Goal: Find contact information: Find contact information

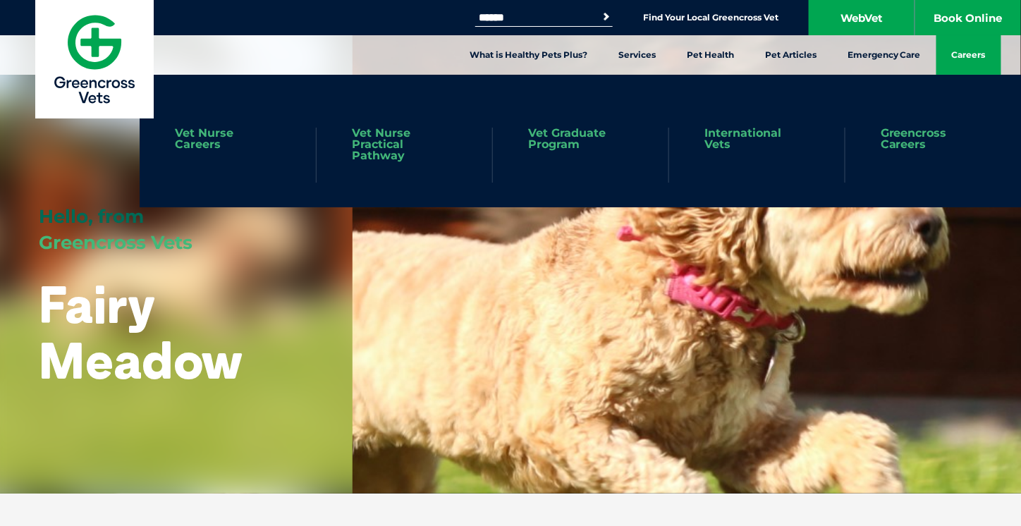
click at [963, 58] on link "Careers" at bounding box center [968, 54] width 65 height 39
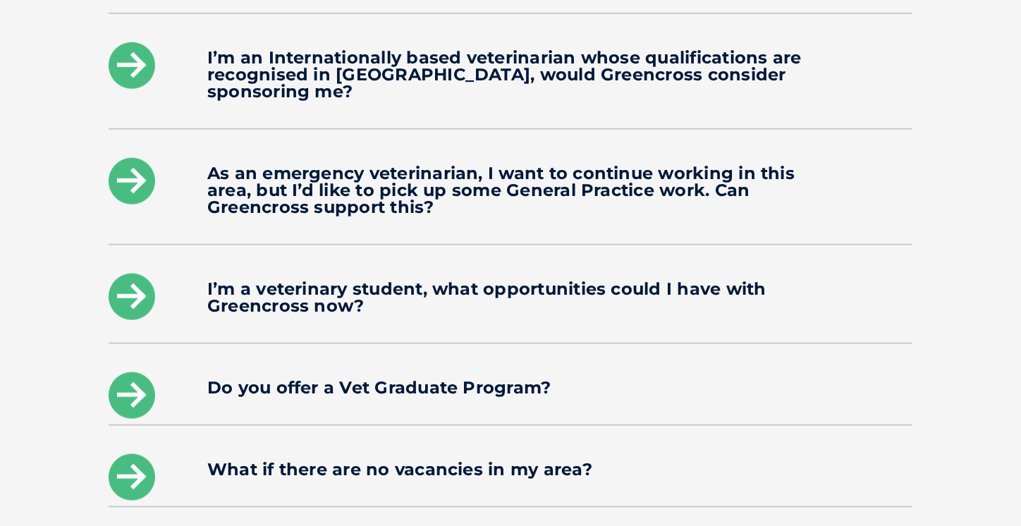
scroll to position [2443, 0]
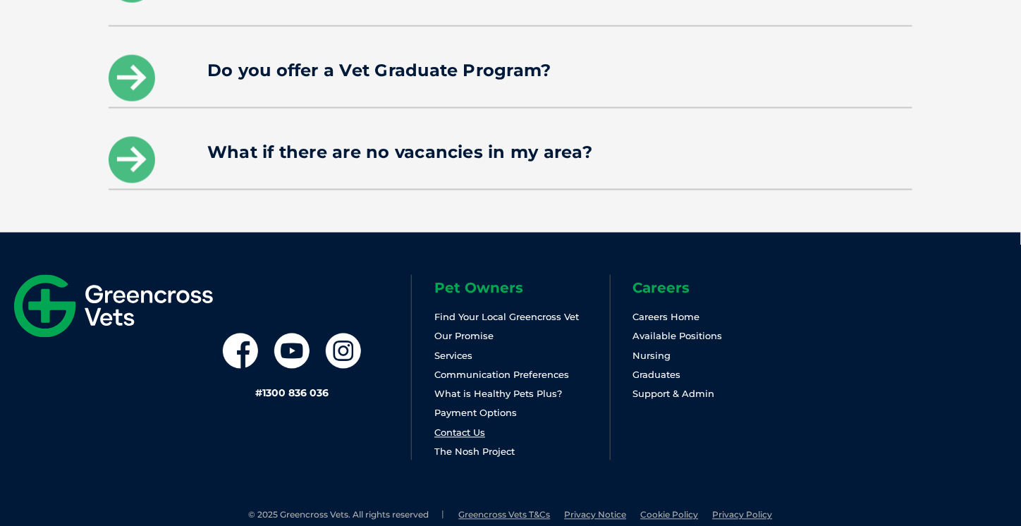
click at [465, 427] on link "Contact Us" at bounding box center [459, 432] width 51 height 11
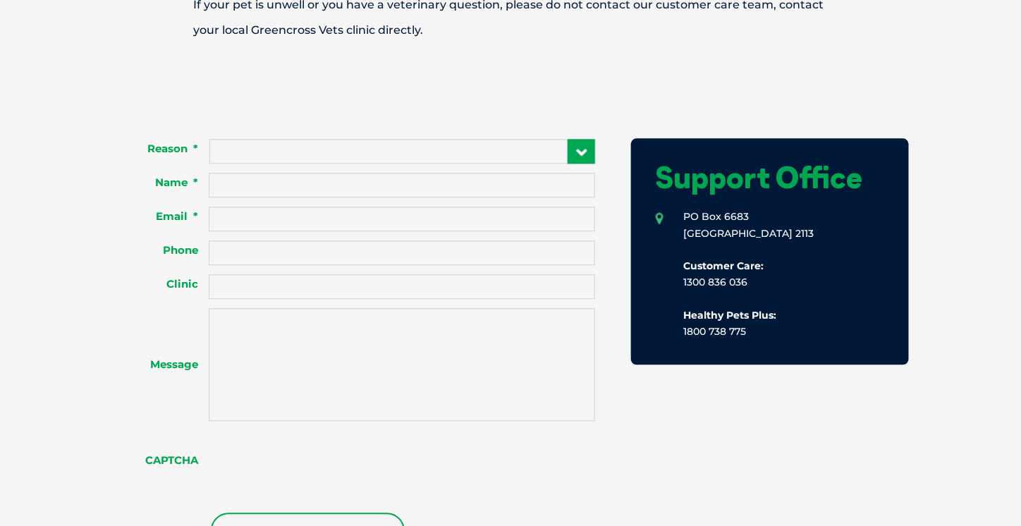
scroll to position [846, 0]
